Goal: Task Accomplishment & Management: Complete application form

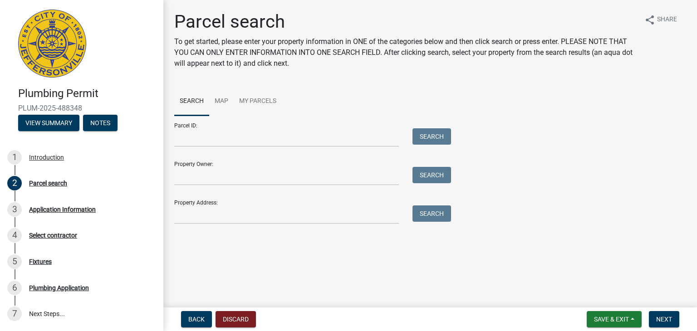
click at [60, 35] on img at bounding box center [52, 44] width 68 height 68
click at [228, 209] on input "Property Address:" at bounding box center [286, 215] width 225 height 19
click at [56, 42] on img at bounding box center [52, 44] width 68 height 68
click at [201, 25] on h1 "Parcel search" at bounding box center [405, 22] width 463 height 22
click at [57, 48] on img at bounding box center [52, 44] width 68 height 68
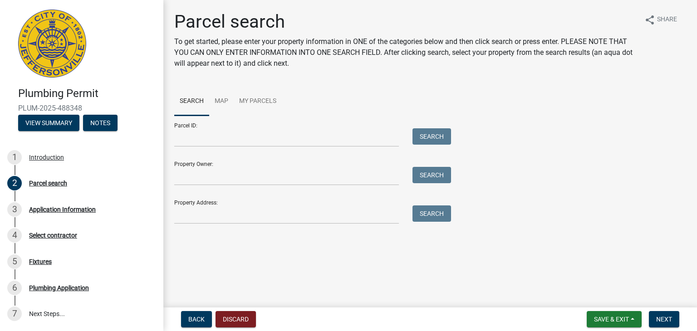
click at [56, 48] on img at bounding box center [52, 44] width 68 height 68
click at [54, 155] on div "Introduction" at bounding box center [46, 157] width 35 height 6
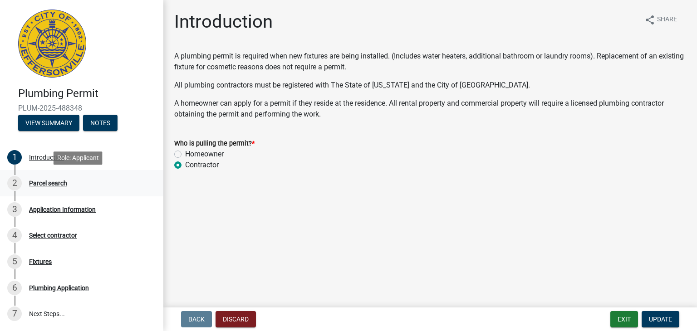
click at [48, 175] on link "2 Parcel search" at bounding box center [81, 183] width 163 height 26
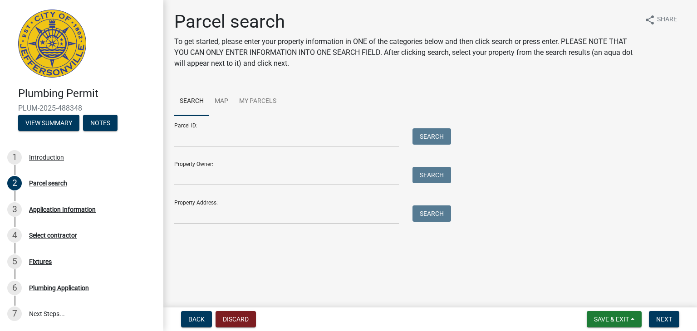
click at [85, 25] on img at bounding box center [52, 44] width 68 height 68
click at [78, 26] on img at bounding box center [52, 44] width 68 height 68
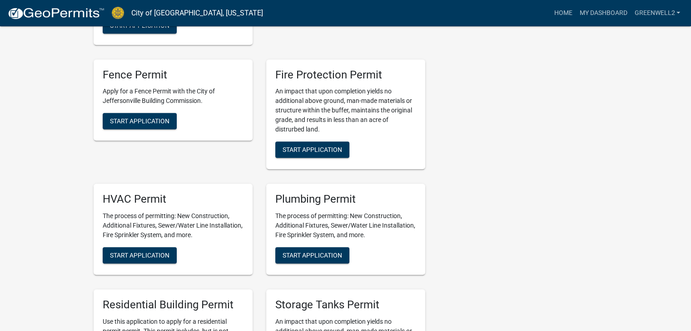
scroll to position [545, 0]
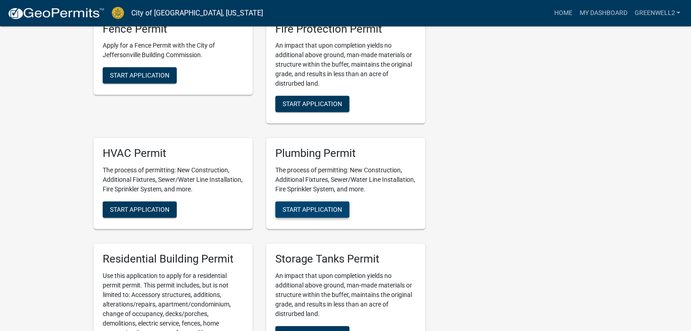
click at [311, 212] on span "Start Application" at bounding box center [311, 209] width 59 height 7
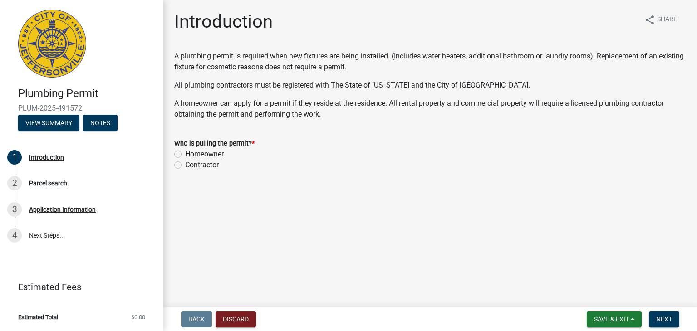
click at [208, 163] on label "Contractor" at bounding box center [202, 165] width 34 height 11
click at [191, 163] on input "Contractor" at bounding box center [188, 163] width 6 height 6
radio input "true"
click at [674, 324] on button "Next" at bounding box center [664, 319] width 30 height 16
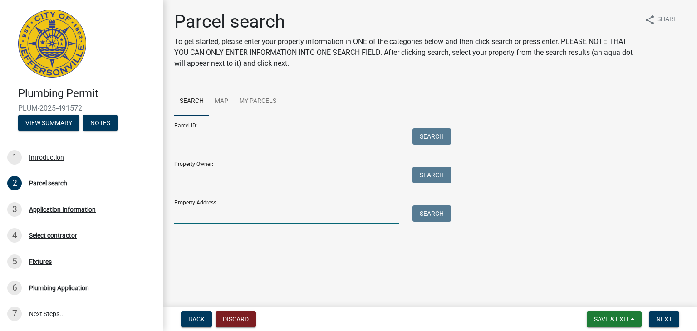
click at [224, 216] on input "Property Address:" at bounding box center [286, 215] width 225 height 19
type input "925 PENN STREET"
click at [430, 221] on button "Search" at bounding box center [432, 214] width 39 height 16
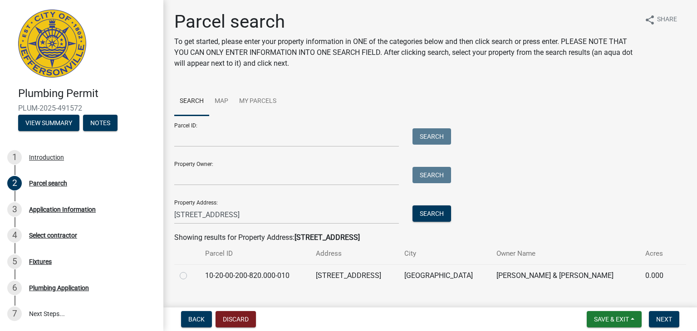
click at [179, 276] on td at bounding box center [186, 276] width 25 height 22
click at [191, 271] on label at bounding box center [191, 271] width 0 height 0
click at [191, 277] on input "radio" at bounding box center [194, 274] width 6 height 6
radio input "true"
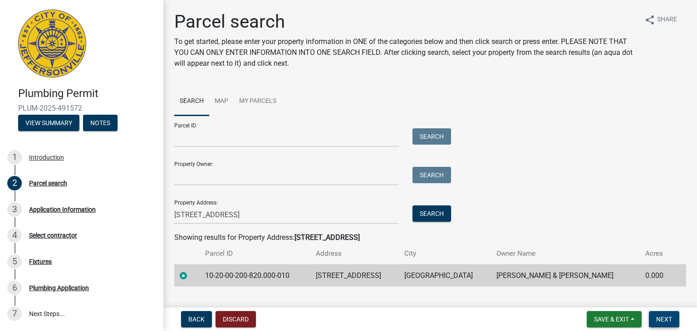
click at [669, 321] on span "Next" at bounding box center [665, 319] width 16 height 7
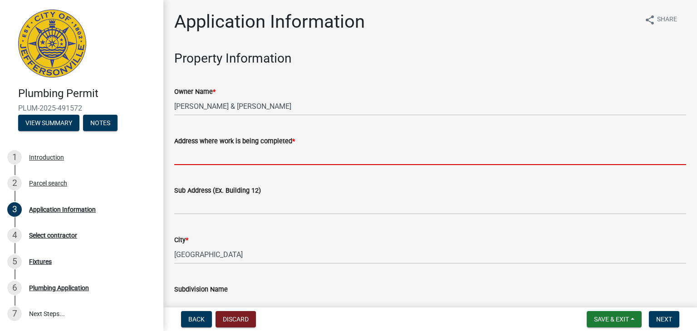
click at [269, 153] on input "Address where work is being completed *" at bounding box center [430, 156] width 512 height 19
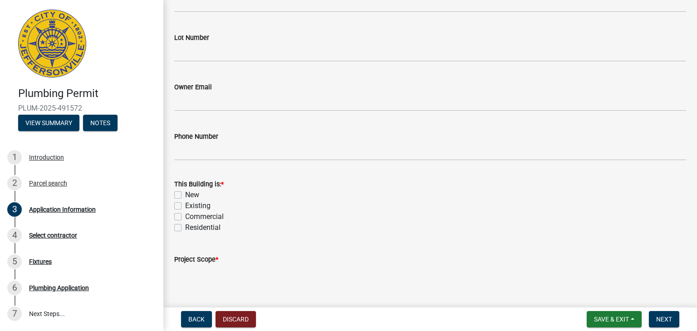
scroll to position [318, 0]
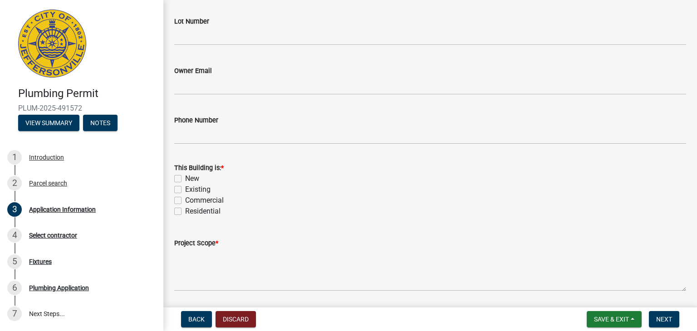
type input "925 PENN STREET"
click at [191, 193] on label "Existing" at bounding box center [197, 189] width 25 height 11
click at [191, 190] on input "Existing" at bounding box center [188, 187] width 6 height 6
checkbox input "true"
checkbox input "false"
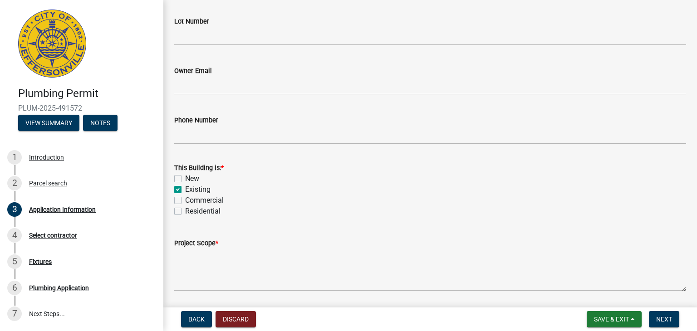
checkbox input "true"
checkbox input "false"
click at [194, 212] on label "Residential" at bounding box center [202, 211] width 35 height 11
click at [191, 212] on input "Residential" at bounding box center [188, 209] width 6 height 6
checkbox input "true"
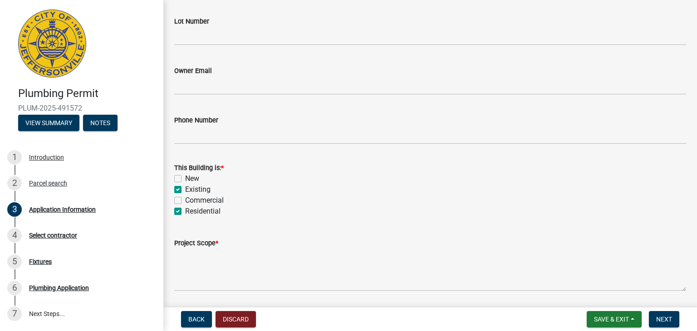
checkbox input "false"
checkbox input "true"
checkbox input "false"
checkbox input "true"
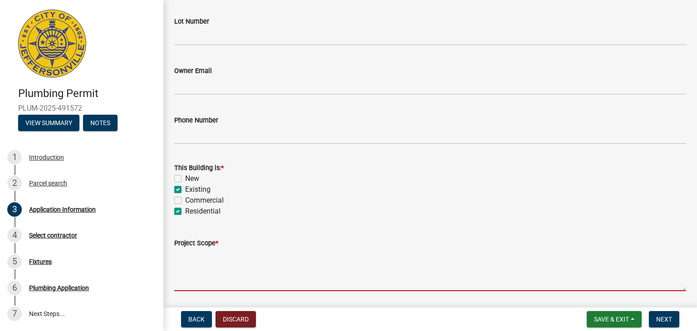
click at [232, 260] on textarea "Project Scope *" at bounding box center [430, 270] width 512 height 43
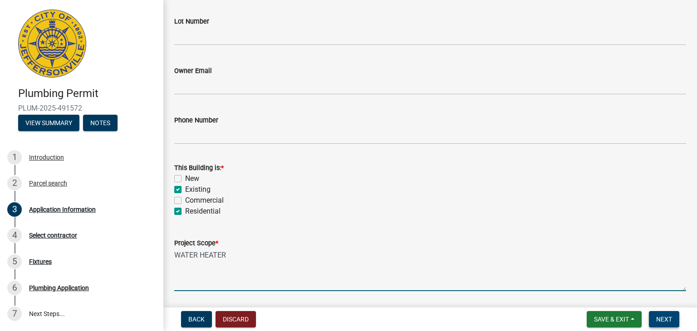
type textarea "WATER HEATER"
click at [656, 321] on button "Next" at bounding box center [664, 319] width 30 height 16
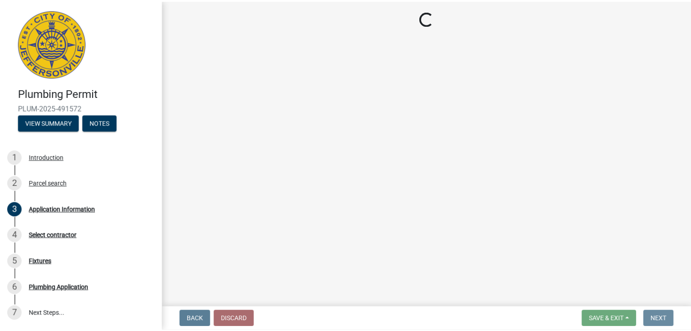
scroll to position [0, 0]
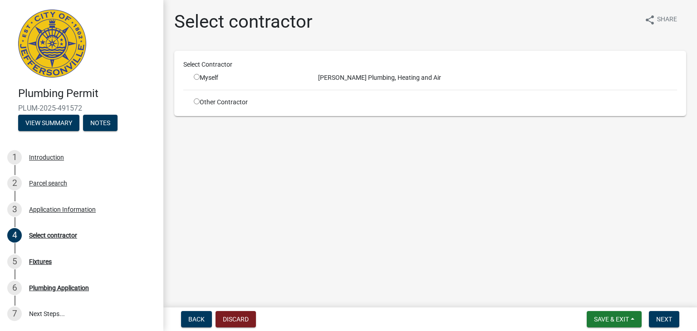
click at [195, 103] on input "radio" at bounding box center [197, 102] width 6 height 6
radio input "true"
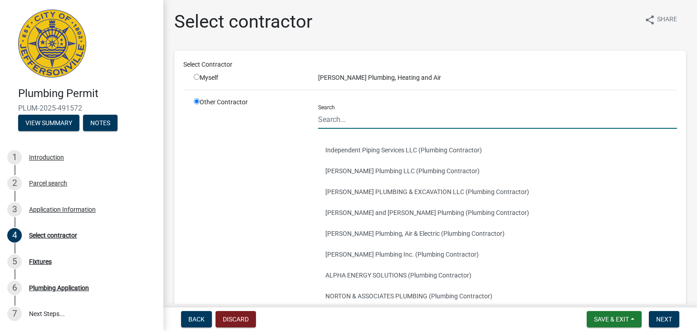
click at [328, 124] on input "Search" at bounding box center [497, 119] width 359 height 19
type input "GREE"
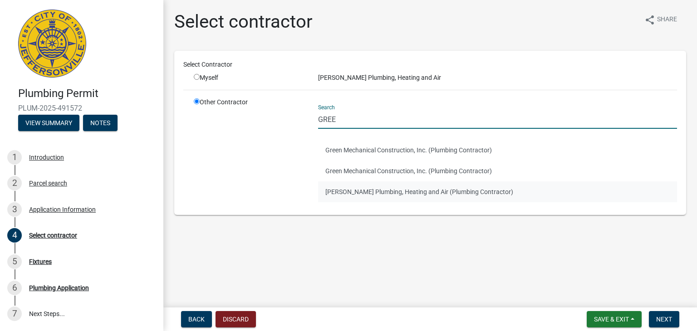
click at [380, 195] on button "Greenwell Plumbing, Heating and Air (Plumbing Contractor)" at bounding box center [497, 192] width 359 height 21
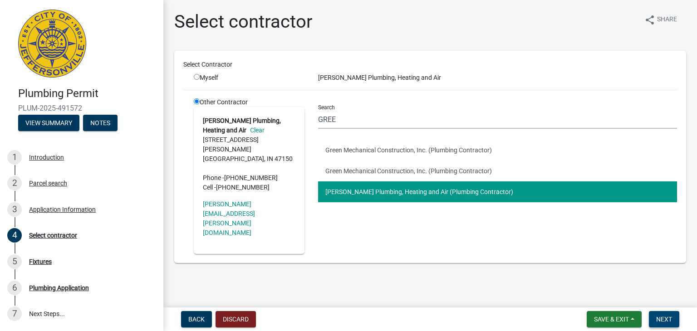
click at [652, 316] on button "Next" at bounding box center [664, 319] width 30 height 16
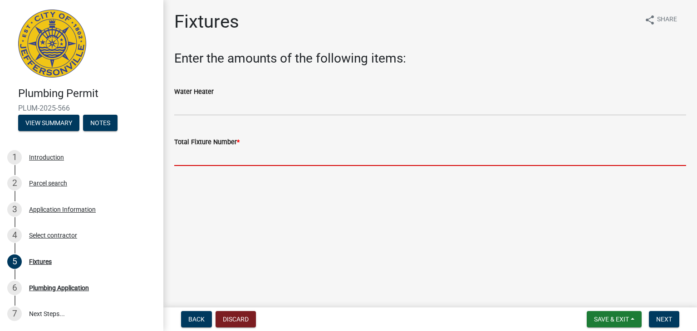
click at [271, 148] on input "text" at bounding box center [430, 157] width 512 height 19
type input "0"
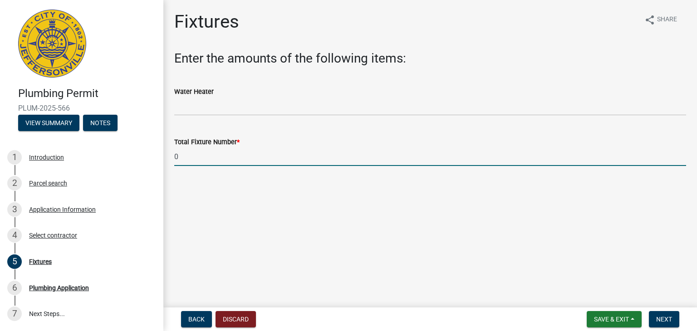
click at [242, 115] on wm-data-entity-input "Water Heater" at bounding box center [430, 99] width 512 height 50
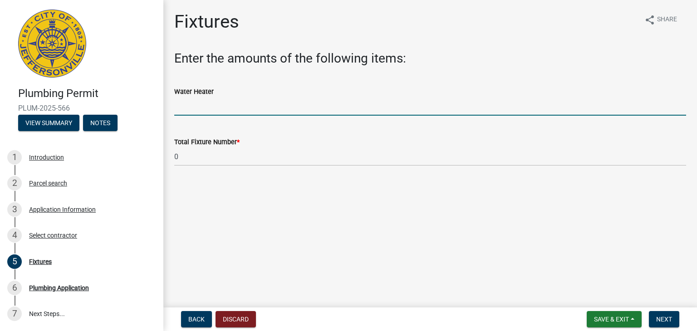
click at [242, 114] on input "text" at bounding box center [430, 106] width 512 height 19
type input "1"
click at [677, 323] on button "Next" at bounding box center [664, 319] width 30 height 16
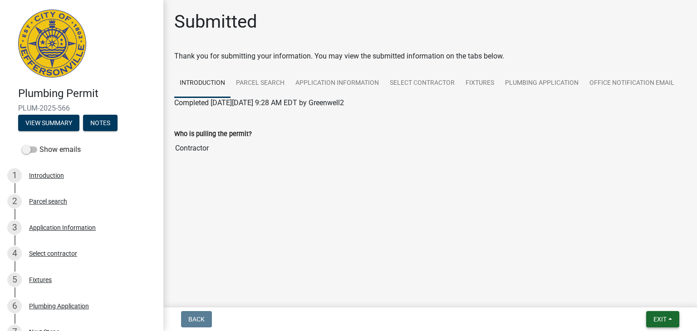
click at [655, 314] on button "Exit" at bounding box center [663, 319] width 33 height 16
click at [636, 297] on button "Save & Exit" at bounding box center [644, 296] width 73 height 22
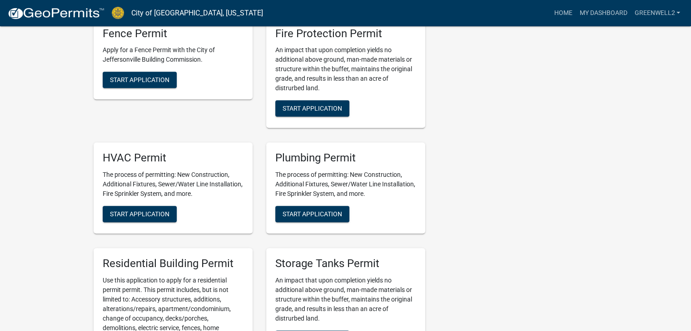
scroll to position [545, 0]
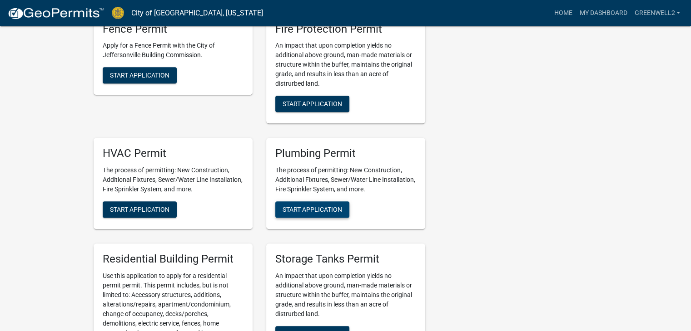
click at [314, 206] on span "Start Application" at bounding box center [311, 209] width 59 height 7
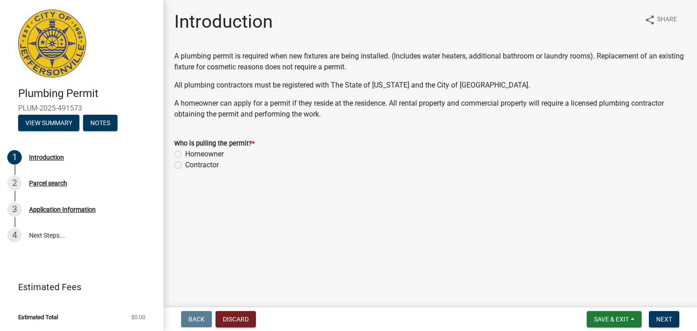
click at [198, 166] on label "Contractor" at bounding box center [202, 165] width 34 height 11
click at [191, 166] on input "Contractor" at bounding box center [188, 163] width 6 height 6
radio input "true"
click at [661, 314] on button "Next" at bounding box center [664, 319] width 30 height 16
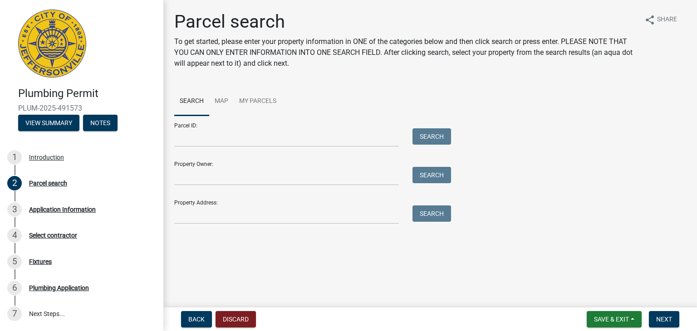
click at [225, 203] on div "Property Address: Search" at bounding box center [310, 208] width 272 height 31
click at [229, 212] on input "Property Address:" at bounding box center [286, 215] width 225 height 19
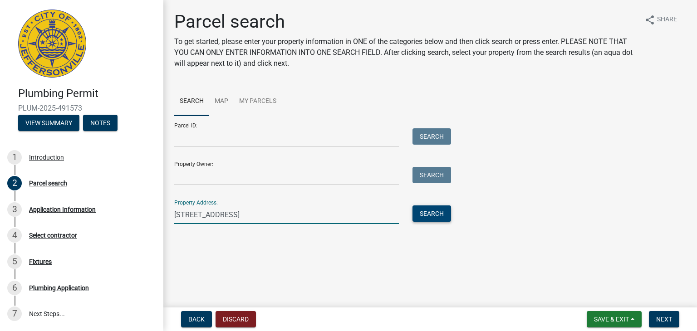
type input "2 CHARLESTOWN COURT"
click at [420, 209] on button "Search" at bounding box center [432, 214] width 39 height 16
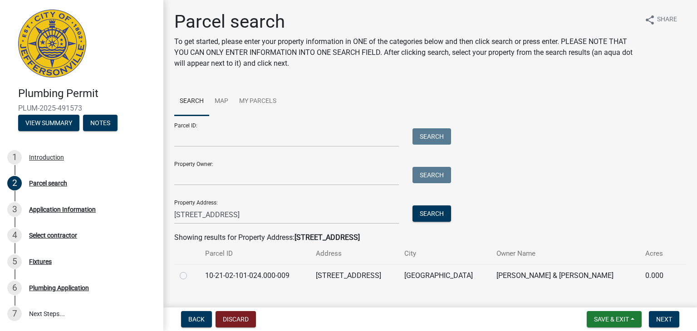
click at [191, 271] on label at bounding box center [191, 271] width 0 height 0
click at [191, 277] on input "radio" at bounding box center [194, 274] width 6 height 6
radio input "true"
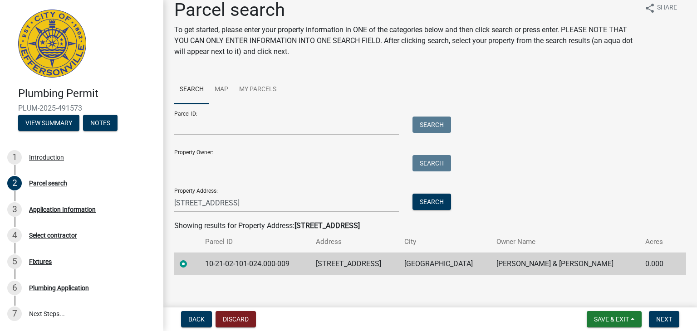
scroll to position [18, 0]
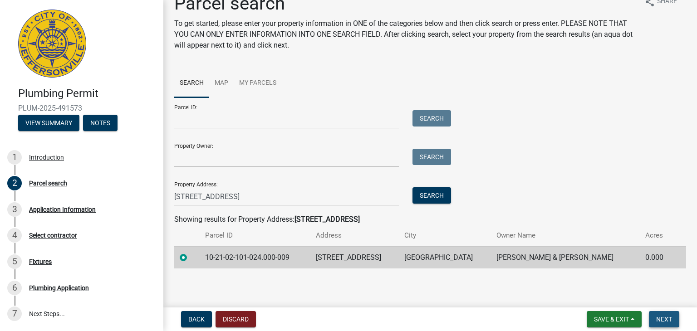
click at [664, 320] on span "Next" at bounding box center [665, 319] width 16 height 7
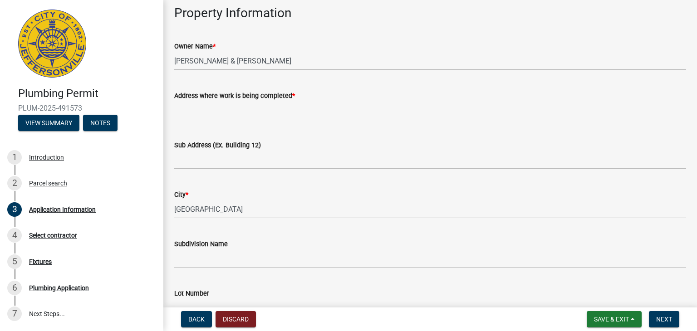
scroll to position [0, 0]
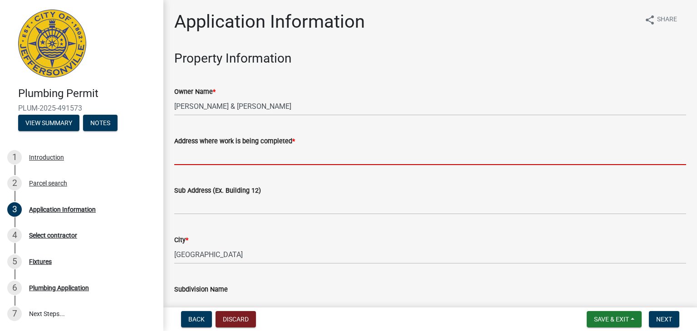
click at [248, 153] on input "Address where work is being completed *" at bounding box center [430, 156] width 512 height 19
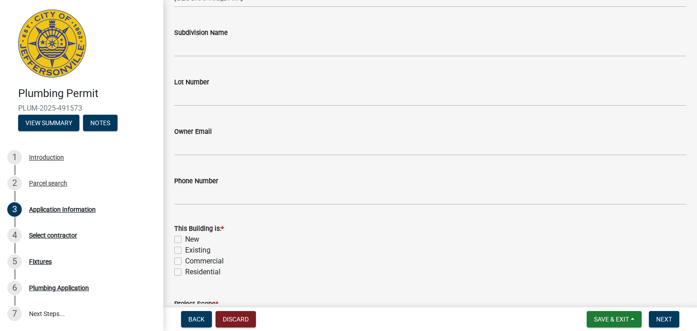
scroll to position [318, 0]
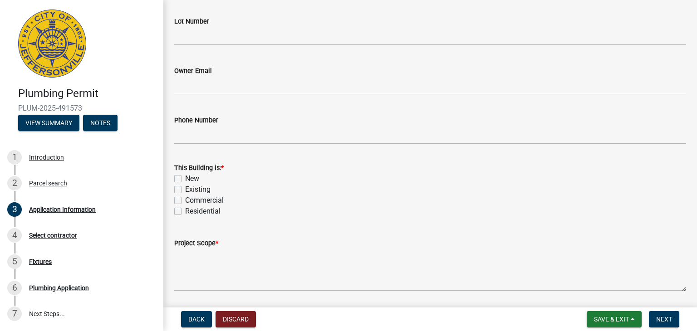
type input "2 CHARLESTOWN COURT"
click at [210, 190] on label "Existing" at bounding box center [197, 189] width 25 height 11
click at [191, 190] on input "Existing" at bounding box center [188, 187] width 6 height 6
checkbox input "true"
checkbox input "false"
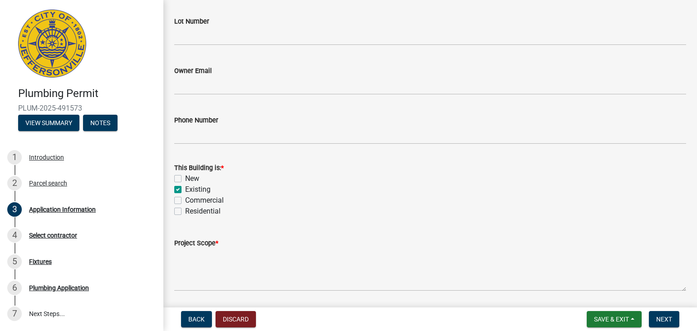
checkbox input "true"
checkbox input "false"
click at [209, 213] on label "Residential" at bounding box center [202, 211] width 35 height 11
click at [191, 212] on input "Residential" at bounding box center [188, 209] width 6 height 6
checkbox input "true"
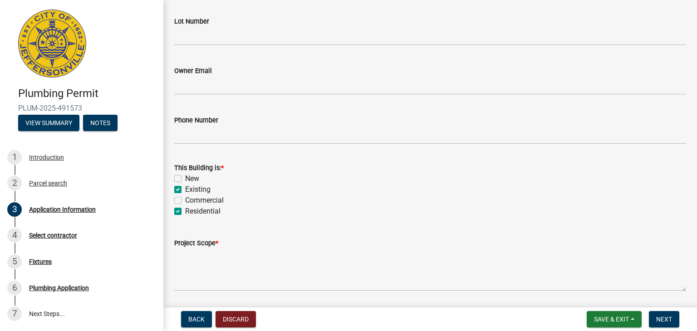
checkbox input "false"
checkbox input "true"
checkbox input "false"
checkbox input "true"
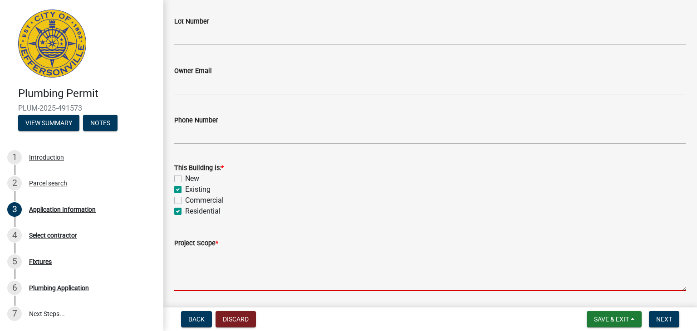
click at [227, 264] on textarea "Project Scope *" at bounding box center [430, 270] width 512 height 43
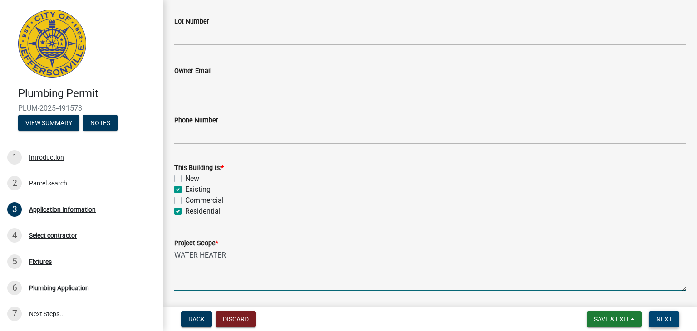
type textarea "WATER HEATER"
click at [657, 314] on button "Next" at bounding box center [664, 319] width 30 height 16
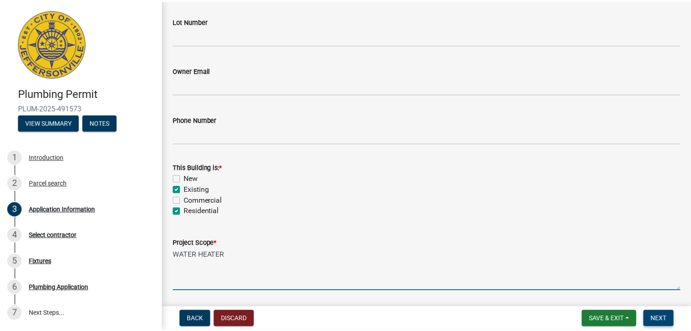
scroll to position [0, 0]
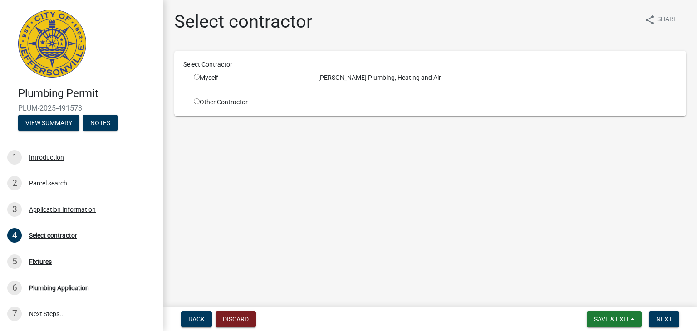
click at [194, 100] on input "radio" at bounding box center [197, 102] width 6 height 6
radio input "true"
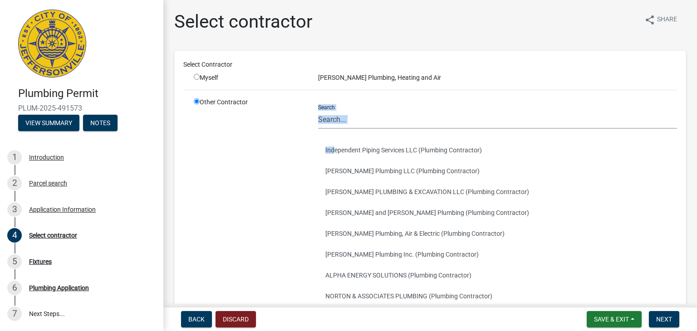
drag, startPoint x: 331, startPoint y: 129, endPoint x: 329, endPoint y: 120, distance: 9.2
click at [331, 128] on div "Search Independent Piping Services LLC (Plumbing Contractor) Rieckers Plumbing …" at bounding box center [497, 233] width 359 height 270
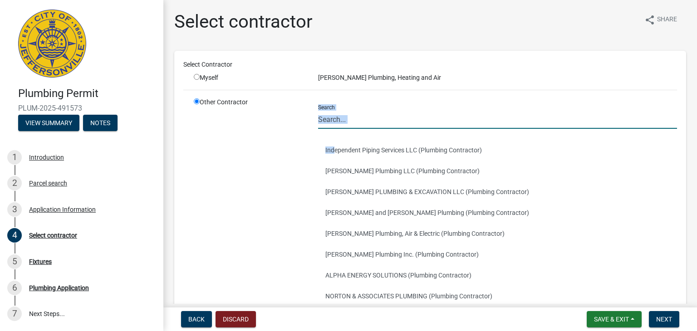
click at [329, 118] on input "Search" at bounding box center [497, 119] width 359 height 19
type input "GREE"
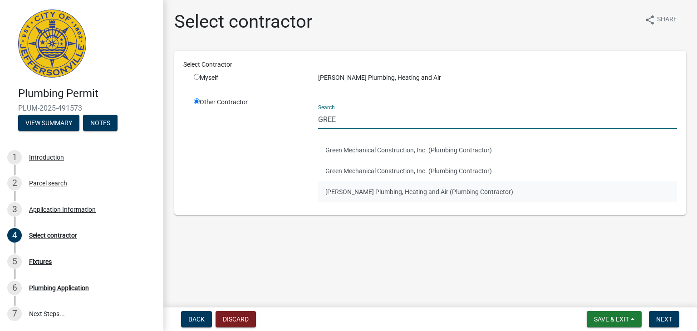
click at [370, 193] on button "Greenwell Plumbing, Heating and Air (Plumbing Contractor)" at bounding box center [497, 192] width 359 height 21
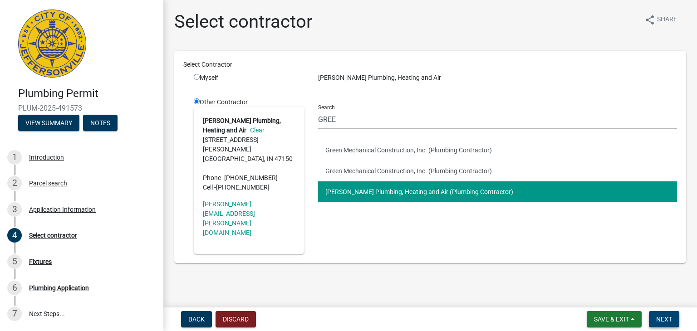
click at [654, 321] on button "Next" at bounding box center [664, 319] width 30 height 16
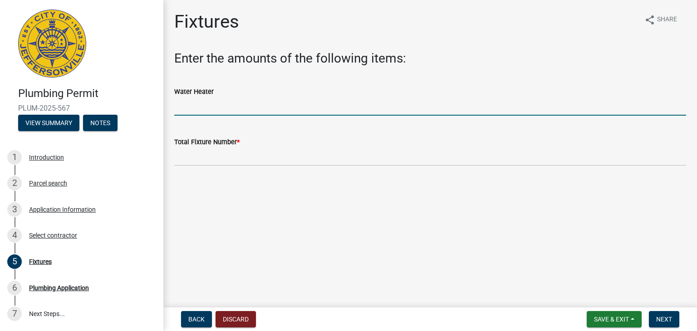
click at [205, 109] on input "text" at bounding box center [430, 106] width 512 height 19
type input "1"
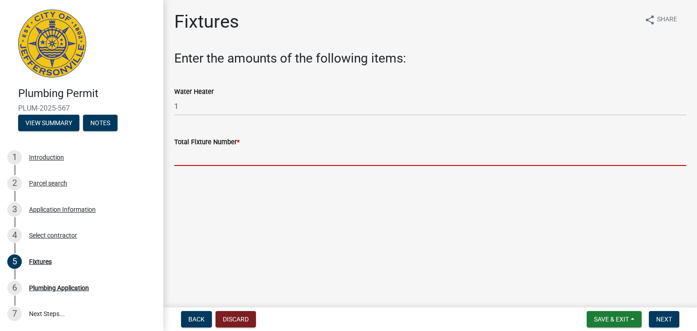
click at [217, 151] on input "text" at bounding box center [430, 157] width 512 height 19
type input "0"
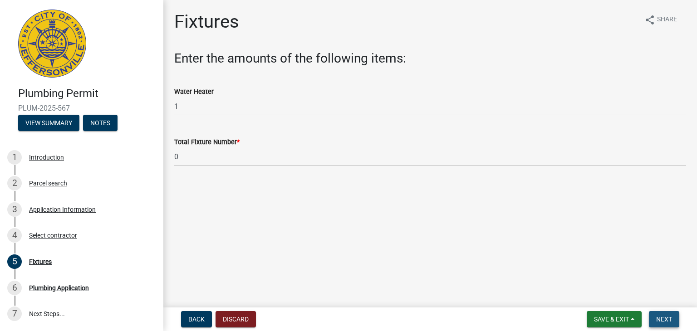
click at [663, 318] on span "Next" at bounding box center [665, 319] width 16 height 7
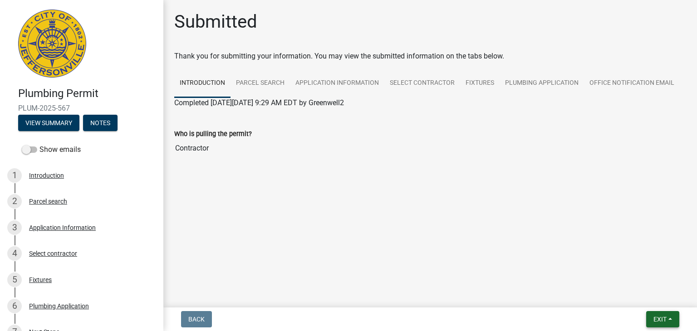
click at [647, 320] on button "Exit" at bounding box center [663, 319] width 33 height 16
click at [636, 292] on button "Save & Exit" at bounding box center [644, 296] width 73 height 22
